Goal: Task Accomplishment & Management: Manage account settings

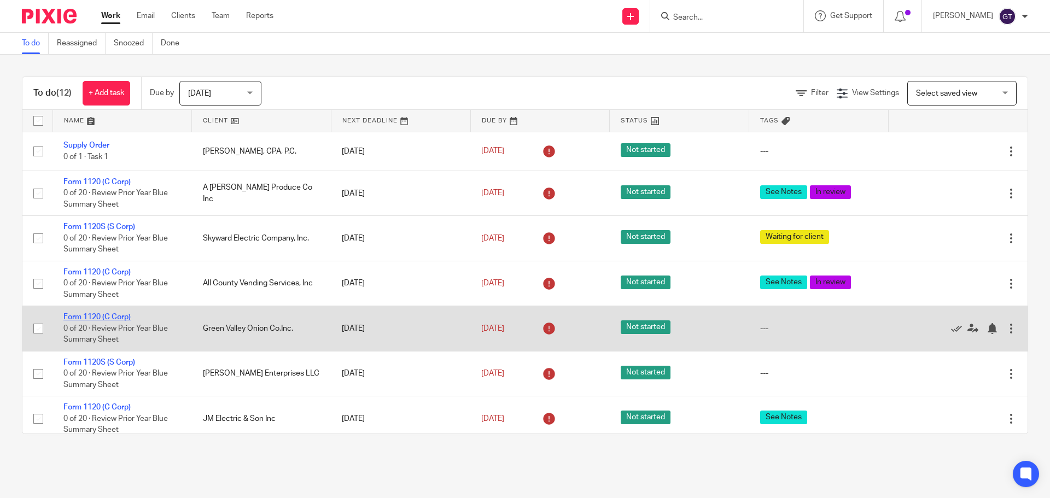
click at [107, 318] on link "Form 1120 (C Corp)" at bounding box center [96, 317] width 67 height 8
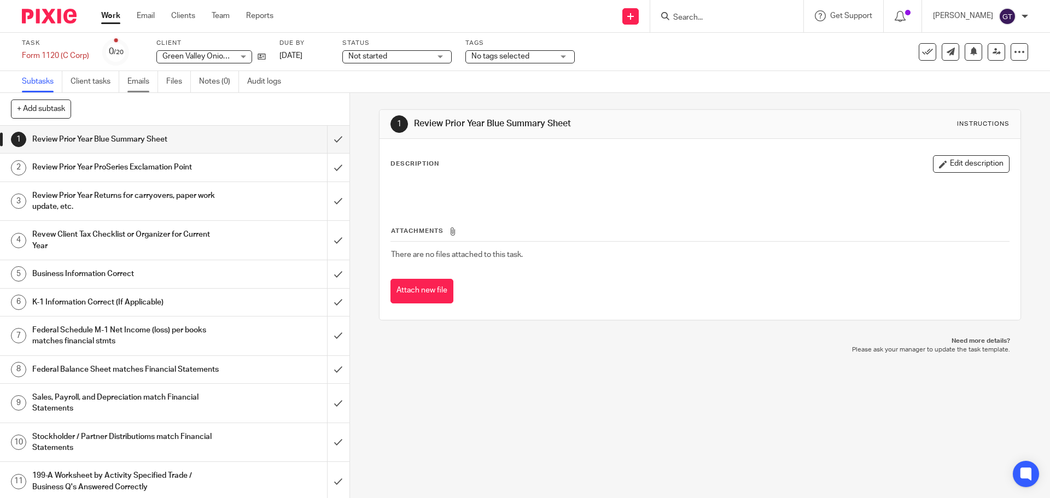
click at [144, 84] on link "Emails" at bounding box center [142, 81] width 31 height 21
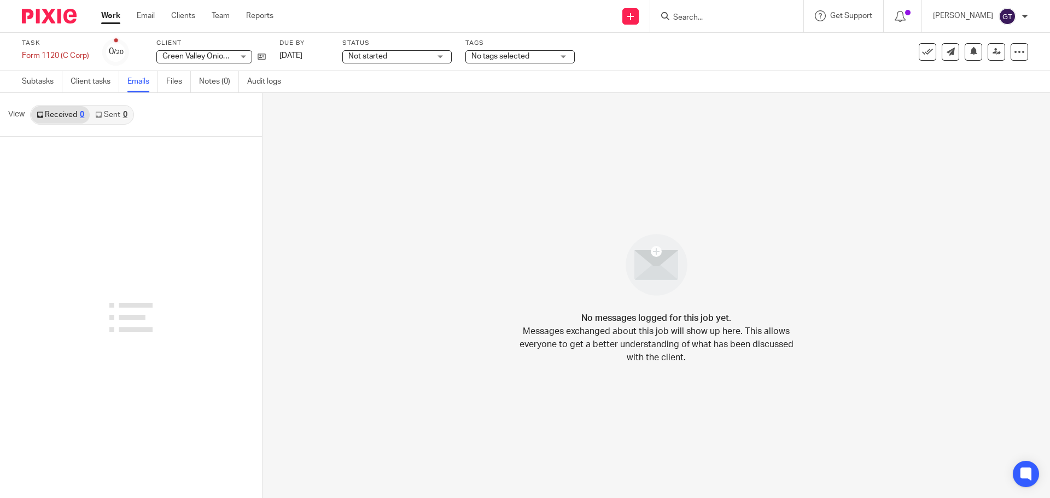
click at [108, 14] on link "Work" at bounding box center [110, 15] width 19 height 11
